Goal: Task Accomplishment & Management: Manage account settings

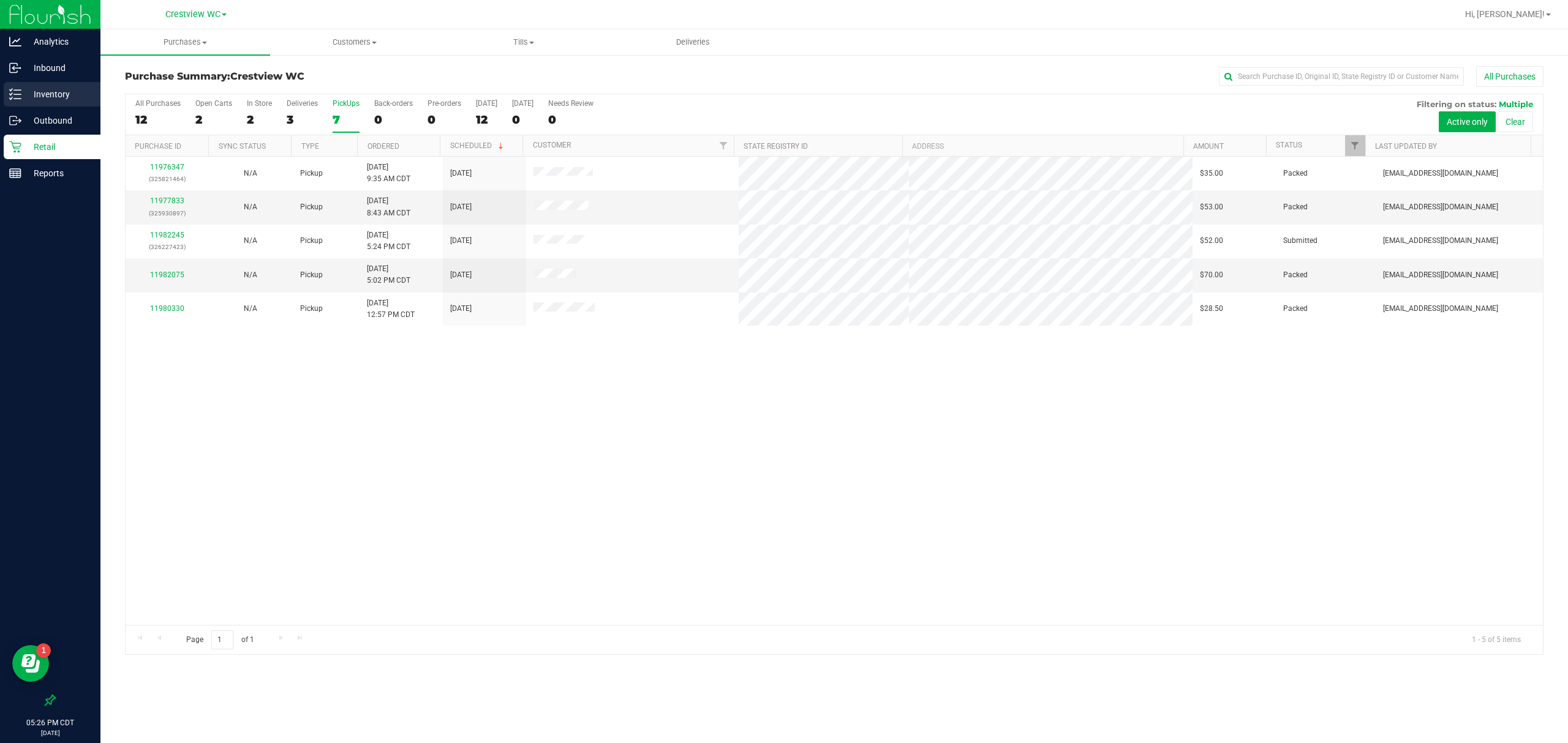
click at [59, 94] on p "Inventory" at bounding box center [58, 95] width 74 height 15
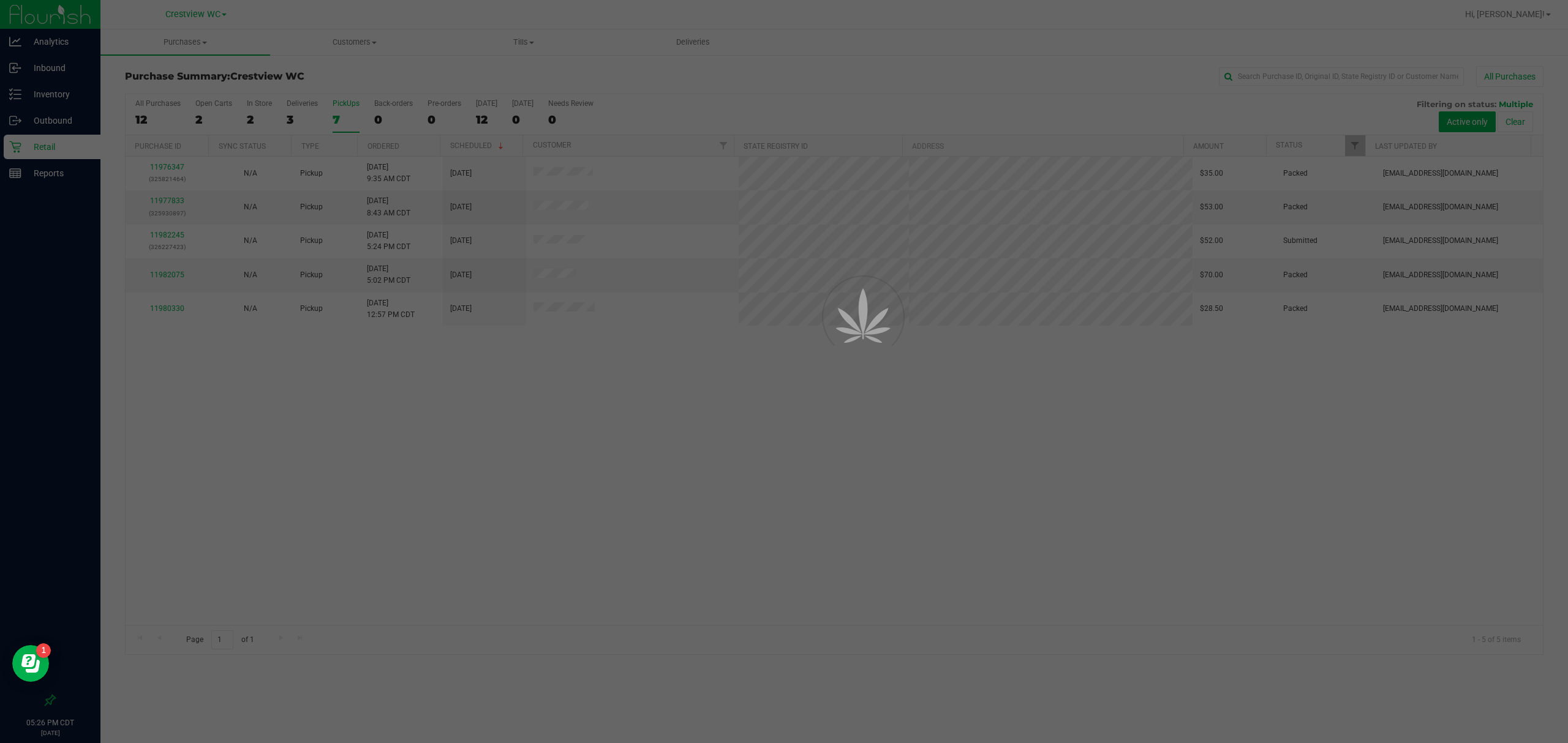
click at [1536, 15] on div at bounding box center [784, 372] width 1568 height 743
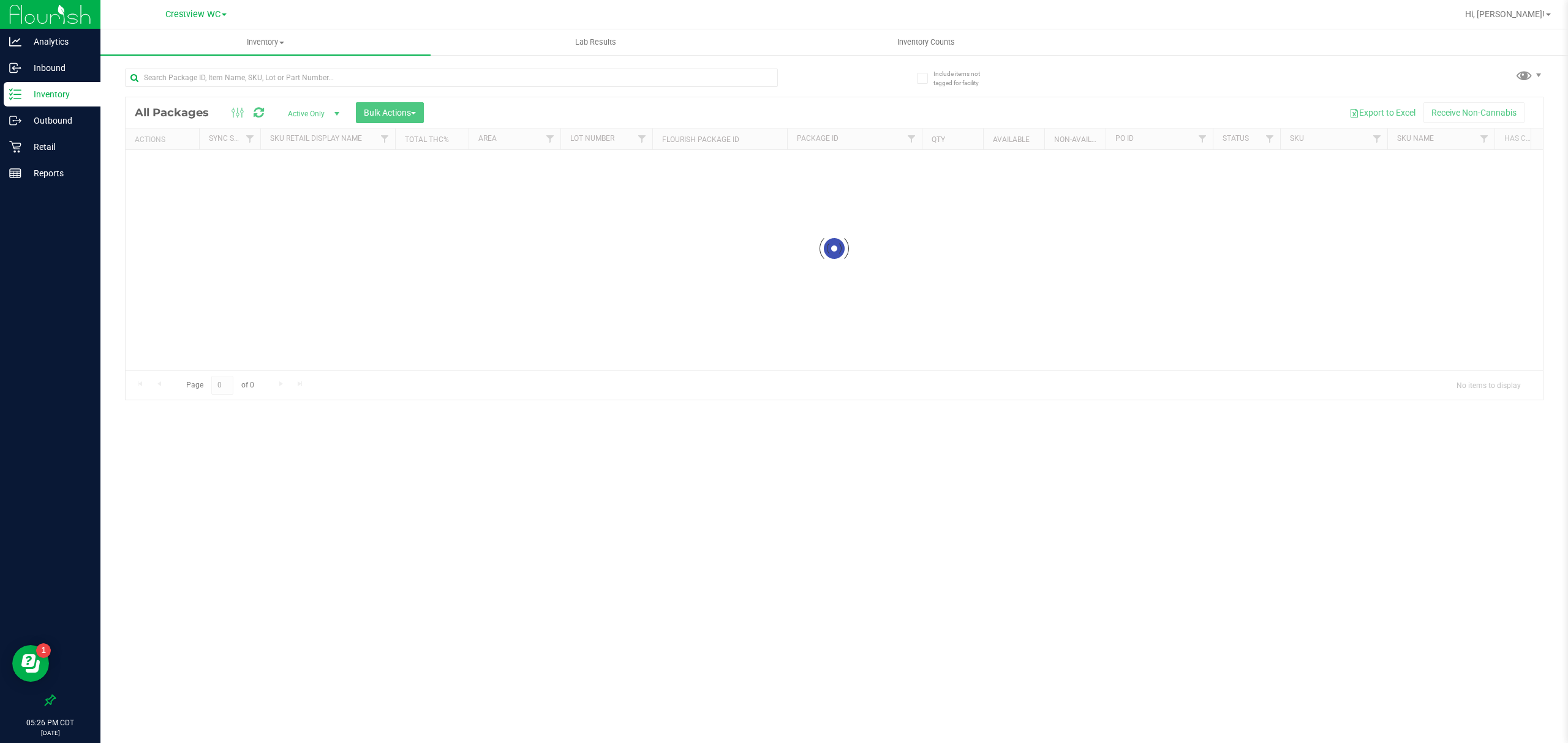
click at [1535, 15] on span "Hi, [PERSON_NAME]!" at bounding box center [1505, 14] width 80 height 10
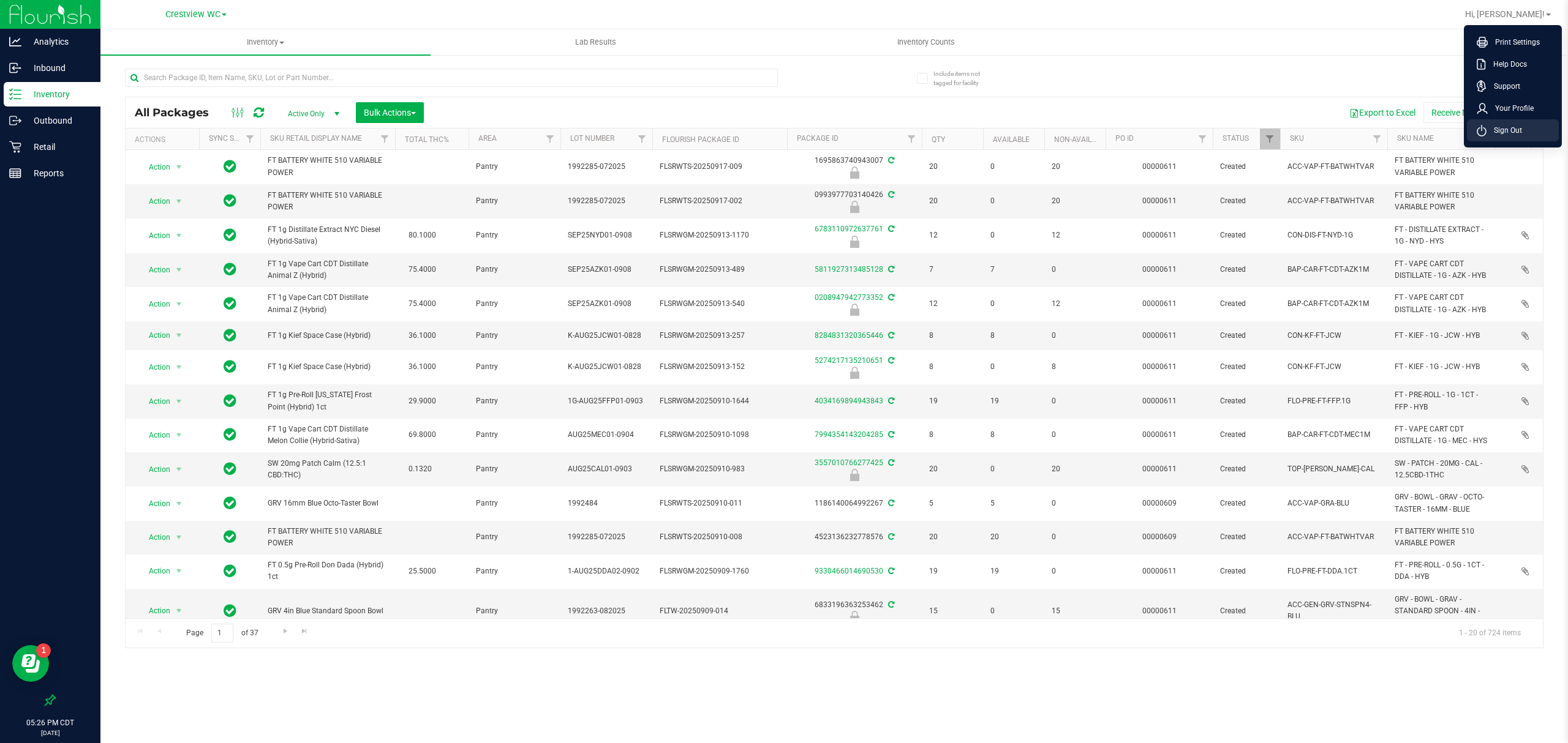
click at [1479, 130] on icon at bounding box center [1481, 130] width 10 height 12
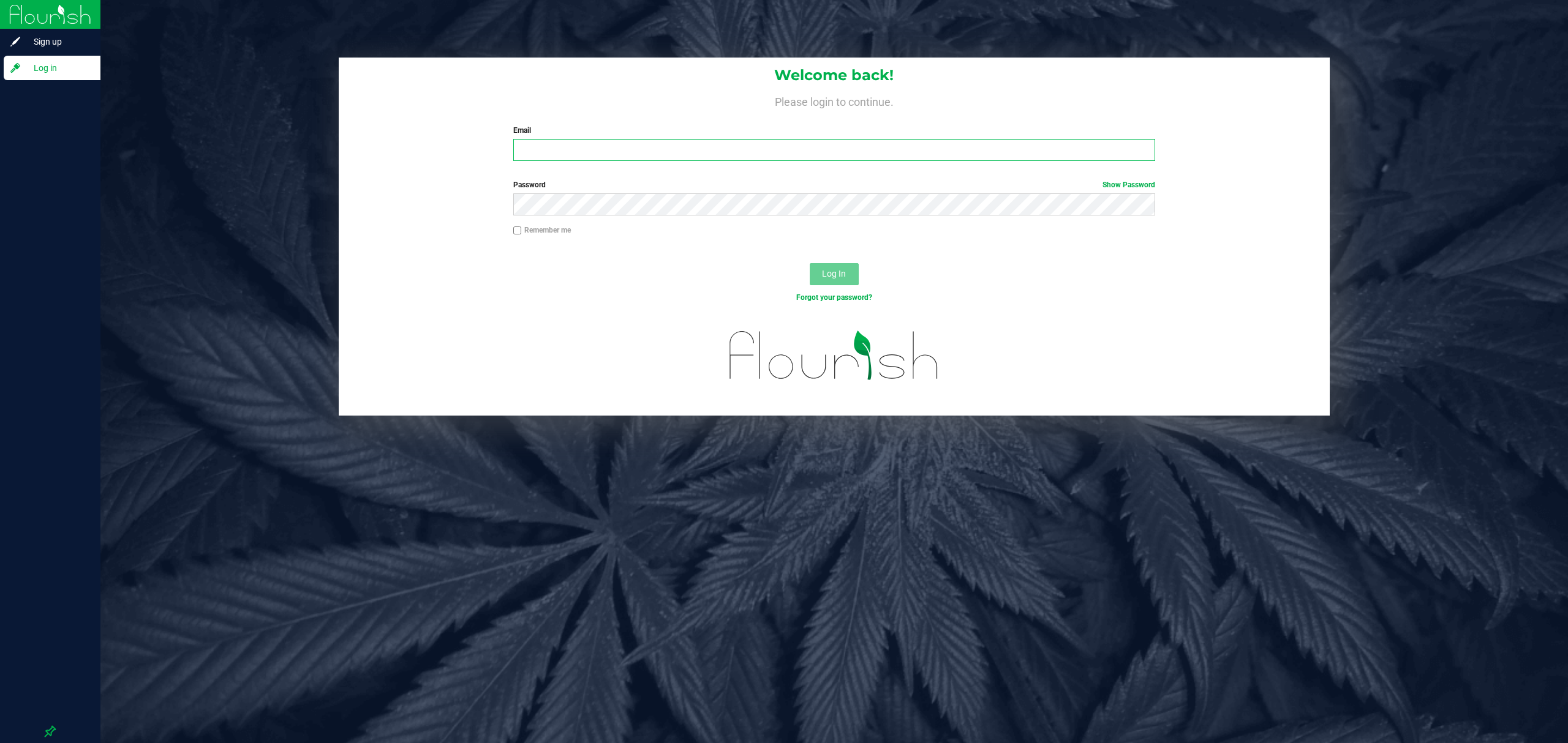
click at [552, 153] on input "Email" at bounding box center [834, 150] width 642 height 22
type input "[EMAIL_ADDRESS][DOMAIN_NAME]"
click at [810, 263] on button "Log In" at bounding box center [834, 274] width 49 height 22
